Goal: Task Accomplishment & Management: Use online tool/utility

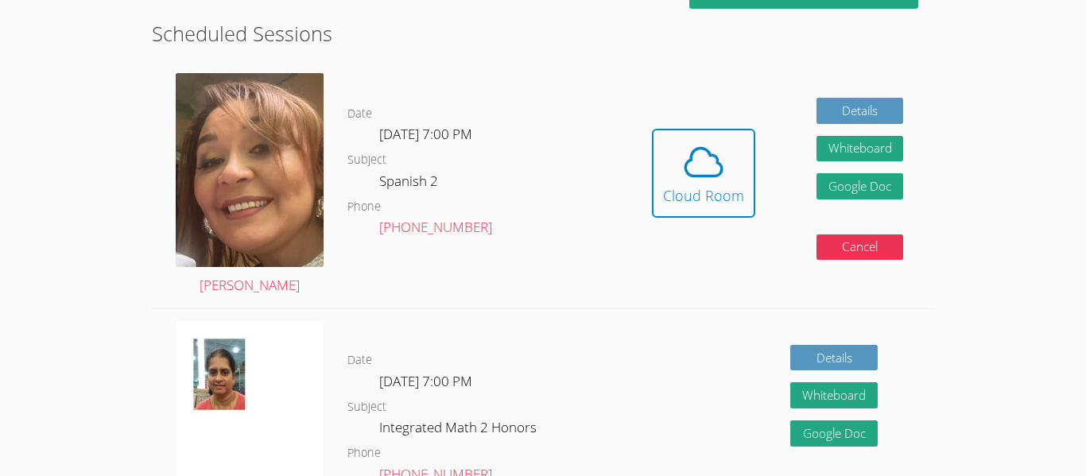
scroll to position [440, 0]
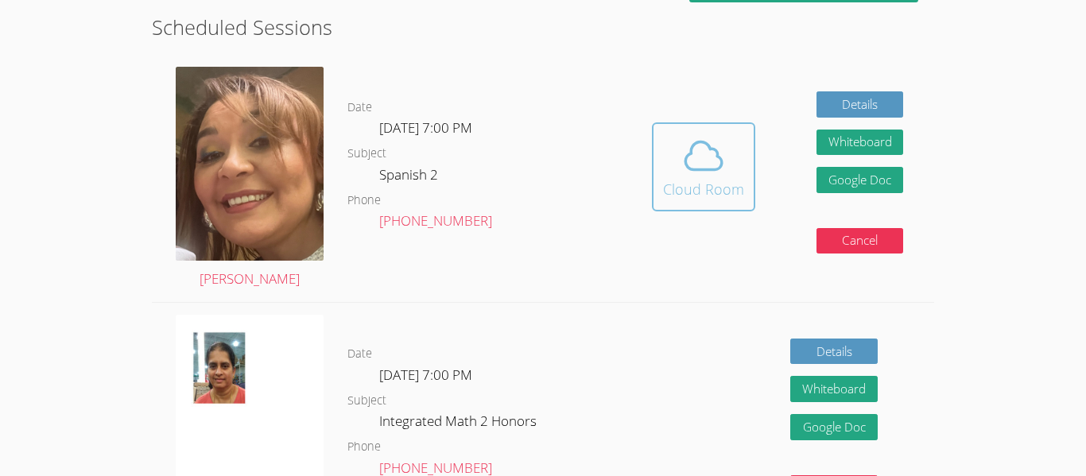
click at [719, 175] on icon at bounding box center [703, 156] width 45 height 45
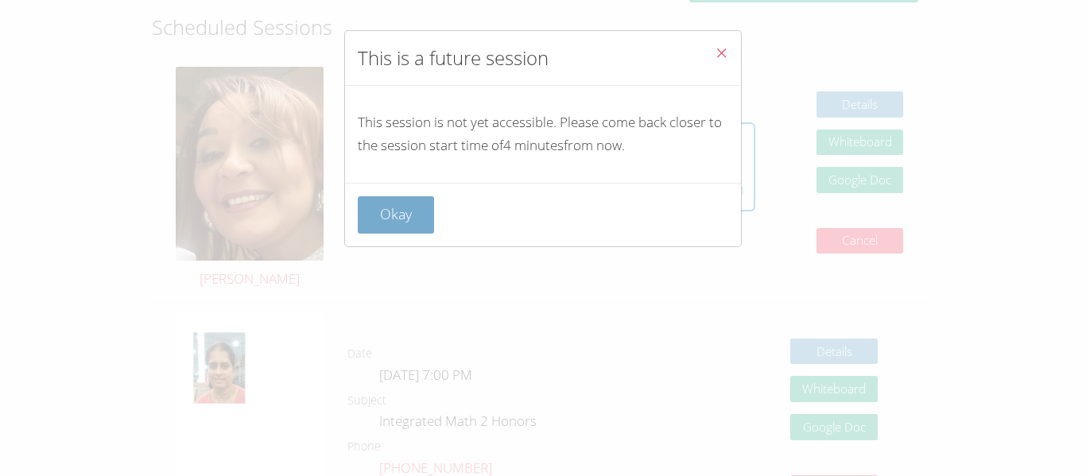
click at [397, 207] on button "Okay" at bounding box center [396, 214] width 76 height 37
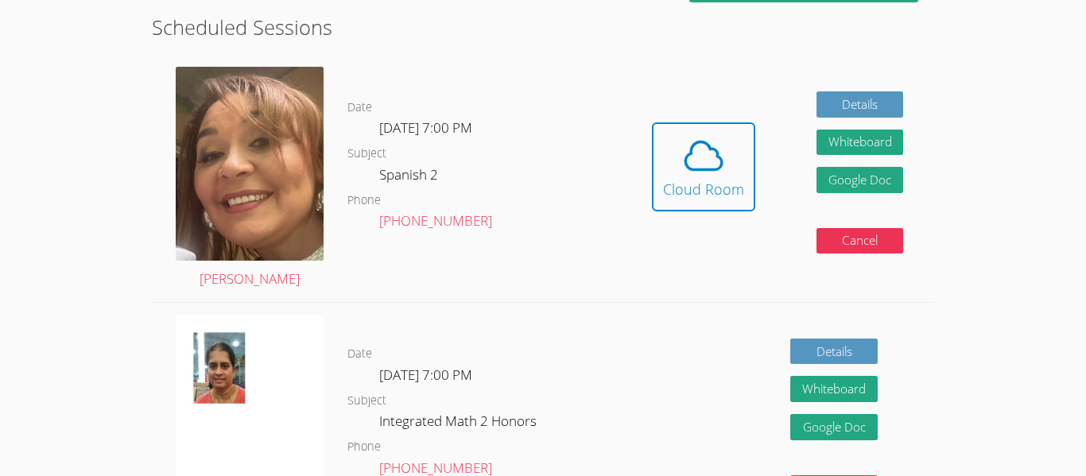
click at [698, 149] on icon at bounding box center [703, 156] width 45 height 45
click at [673, 179] on div "Cloud Room" at bounding box center [703, 189] width 81 height 22
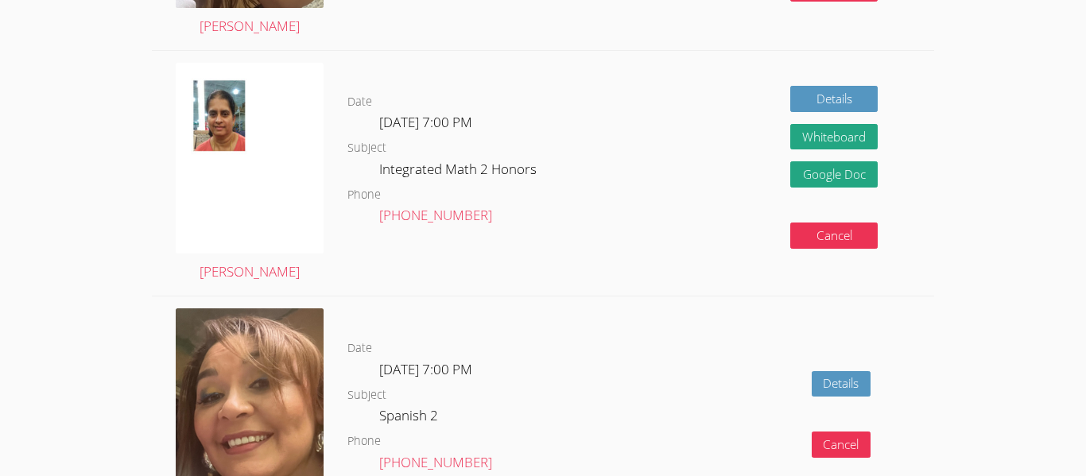
scroll to position [0, 0]
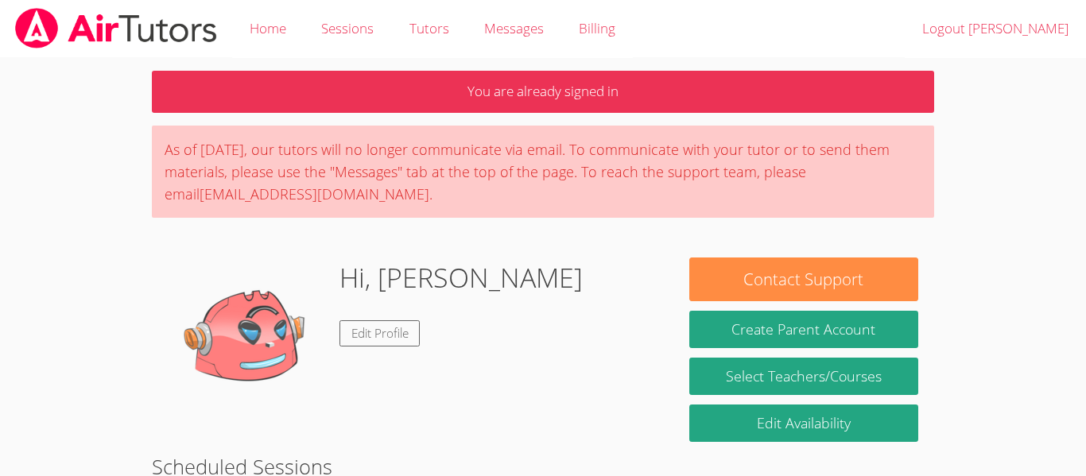
click at [810, 177] on div "As of Saturday, March 22nd, our tutors will no longer communicate via email. To…" at bounding box center [543, 172] width 782 height 92
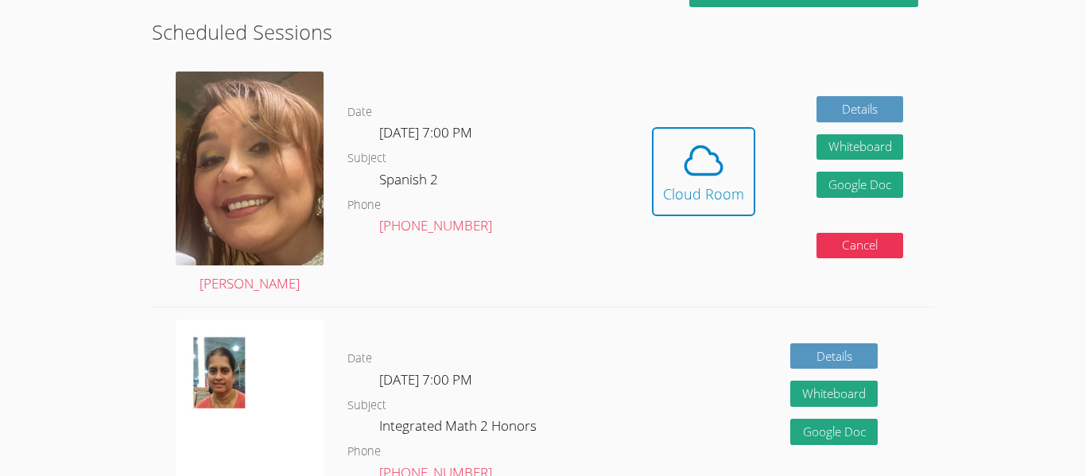
scroll to position [432, 0]
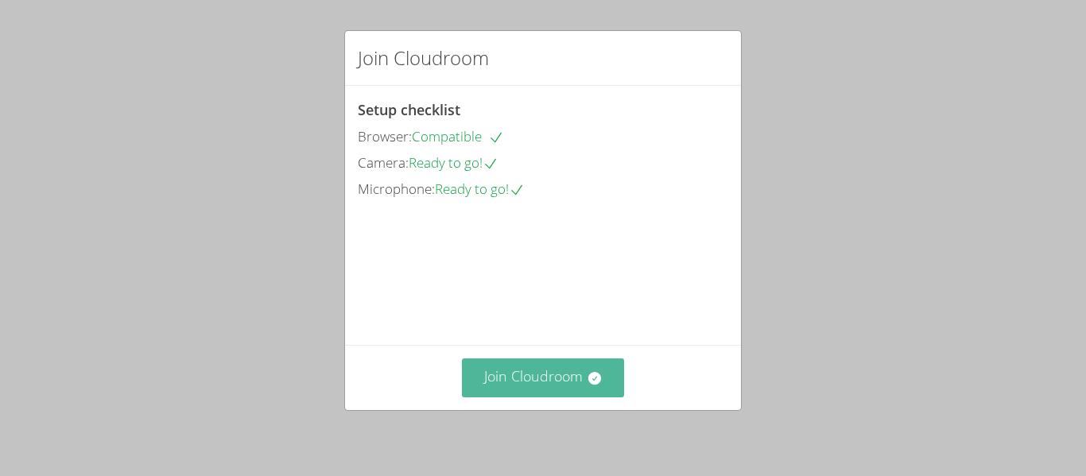
click at [598, 377] on icon at bounding box center [593, 378] width 13 height 13
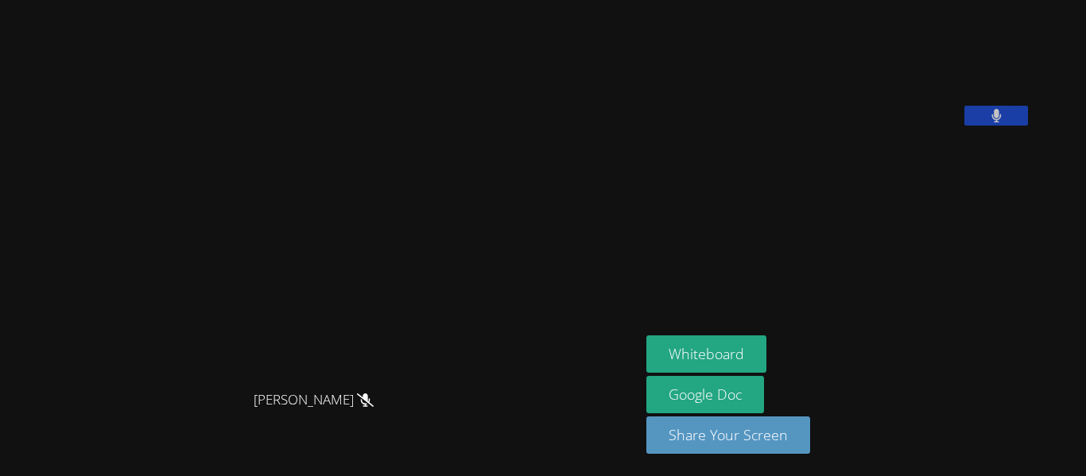
click at [1028, 126] on button at bounding box center [996, 116] width 64 height 20
click at [1005, 122] on icon at bounding box center [996, 116] width 17 height 14
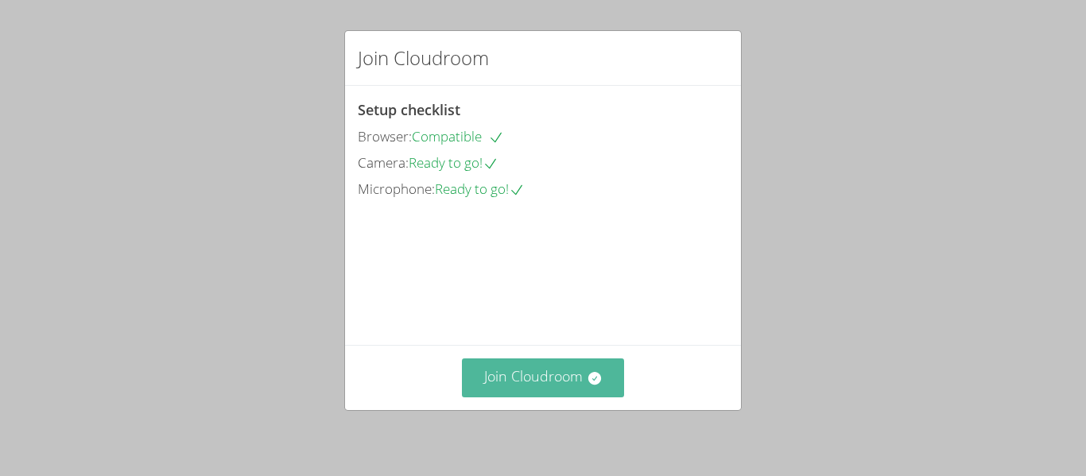
click at [564, 370] on button "Join Cloudroom" at bounding box center [543, 377] width 163 height 39
